Goal: Check status: Check status

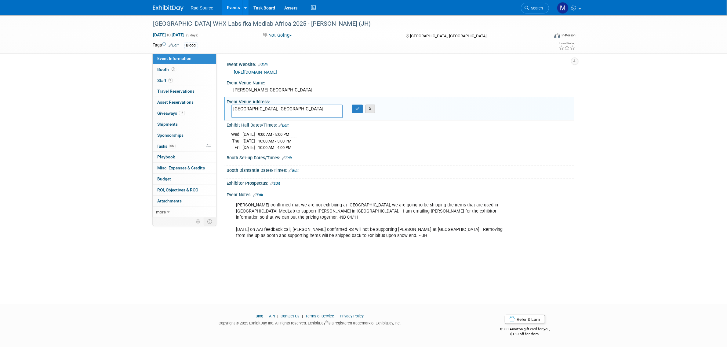
click at [373, 111] on button "X" at bounding box center [370, 108] width 9 height 9
drag, startPoint x: 164, startPoint y: 5, endPoint x: 168, endPoint y: 5, distance: 4.0
click at [165, 5] on img at bounding box center [168, 8] width 31 height 6
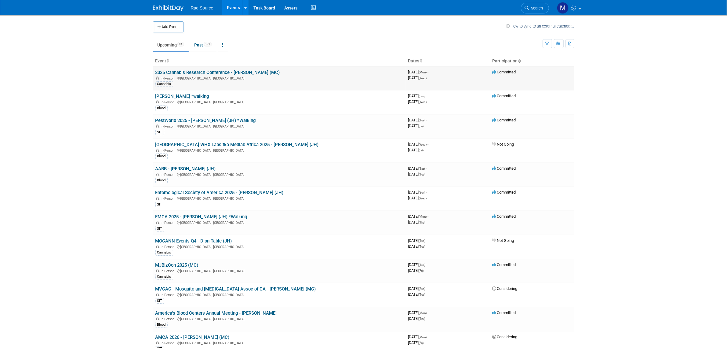
click at [209, 72] on link "2025 Cannabis Research Conference - [PERSON_NAME] (MC)" at bounding box center [218, 72] width 125 height 5
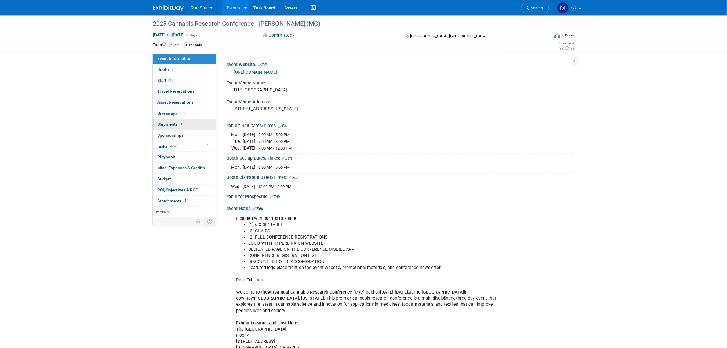
click at [169, 127] on link "1 Shipments 1" at bounding box center [185, 124] width 64 height 11
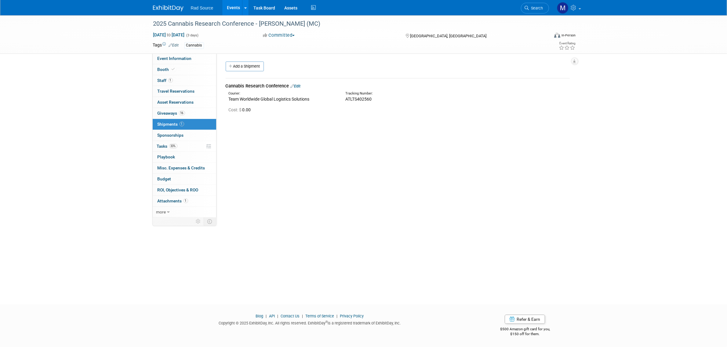
drag, startPoint x: 232, startPoint y: 98, endPoint x: 286, endPoint y: 100, distance: 54.1
click at [289, 100] on div "Team Worldwide Global Logistics Solutions" at bounding box center [283, 99] width 108 height 6
click at [265, 99] on div "Team Worldwide Global Logistics Solutions" at bounding box center [283, 99] width 108 height 6
drag, startPoint x: 229, startPoint y: 99, endPoint x: 292, endPoint y: 99, distance: 63.2
click at [292, 99] on div "Team Worldwide Global Logistics Solutions" at bounding box center [283, 99] width 108 height 6
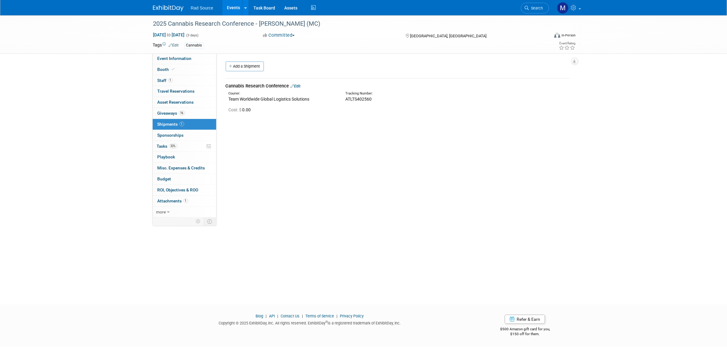
copy div "Team Worldwide Global Logistics"
drag, startPoint x: 373, startPoint y: 98, endPoint x: 344, endPoint y: 98, distance: 28.7
click at [344, 98] on div "Tracking Number: ATLTS402560" at bounding box center [414, 96] width 146 height 11
copy span "ATLTS402560"
